Goal: Transaction & Acquisition: Purchase product/service

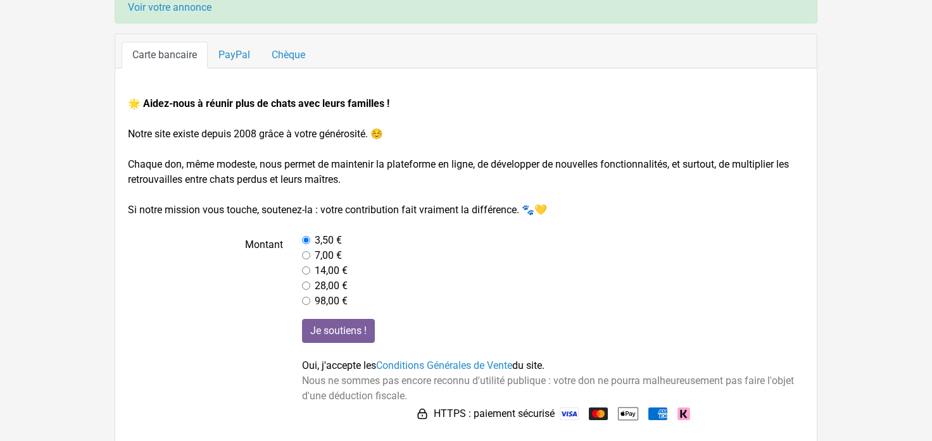
scroll to position [132, 0]
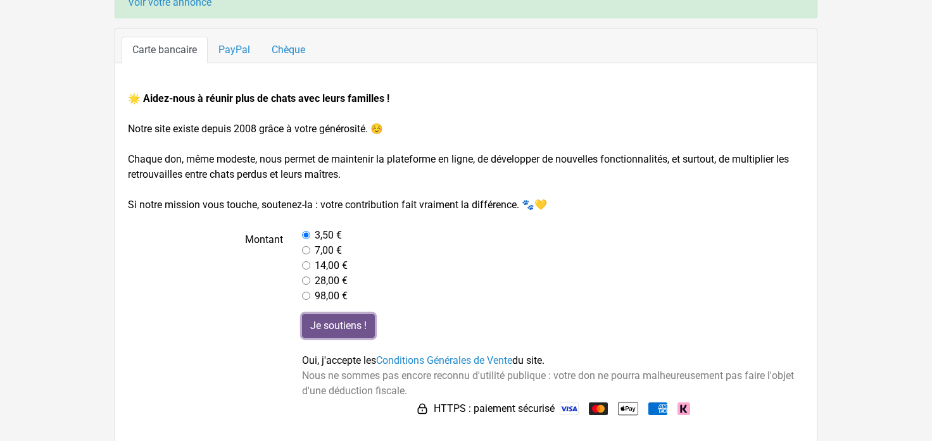
click at [348, 324] on input "Je soutiens !" at bounding box center [338, 326] width 73 height 24
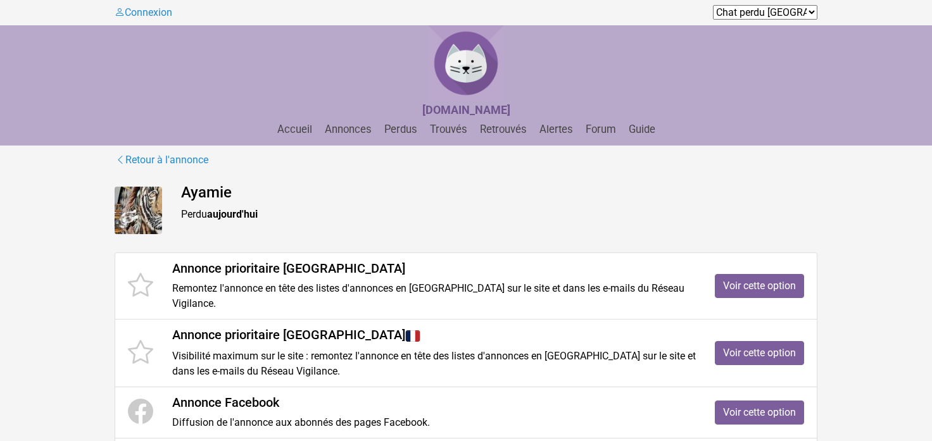
click at [213, 213] on strong "aujourd'hui" at bounding box center [232, 214] width 51 height 12
click at [132, 210] on img at bounding box center [138, 210] width 47 height 47
